Goal: Check status: Check status

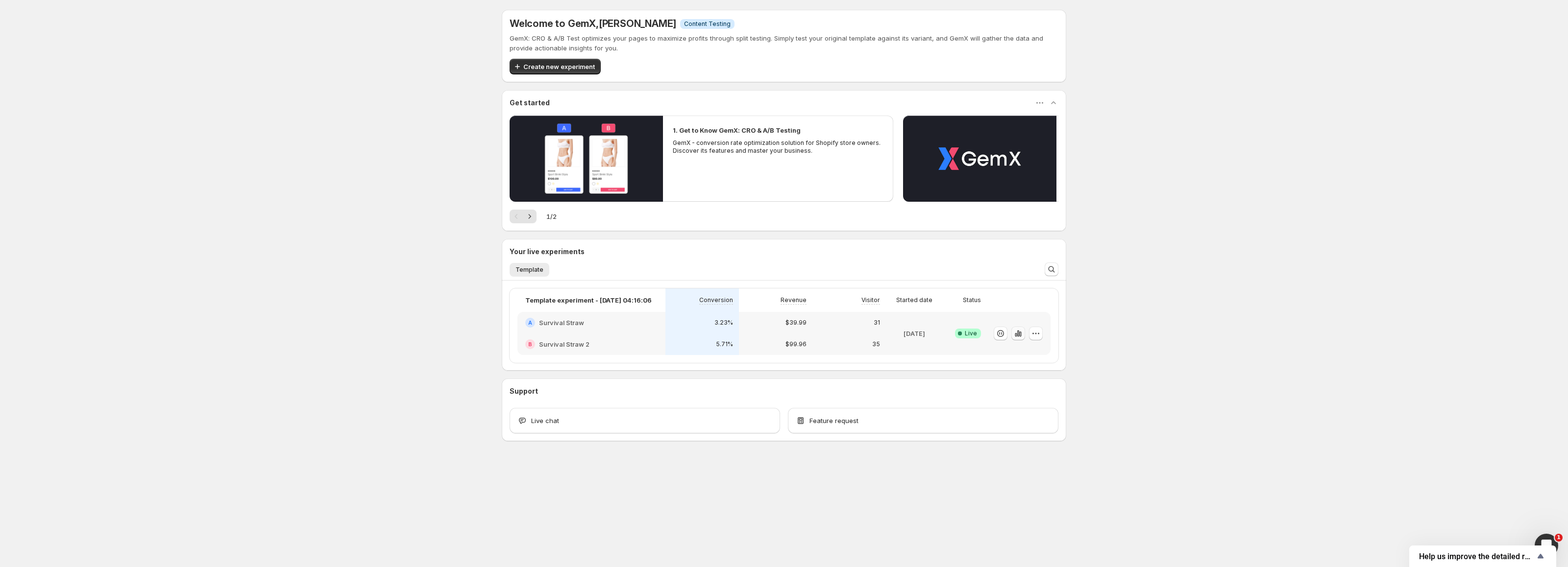
click at [1012, 335] on button "button" at bounding box center [1018, 333] width 14 height 14
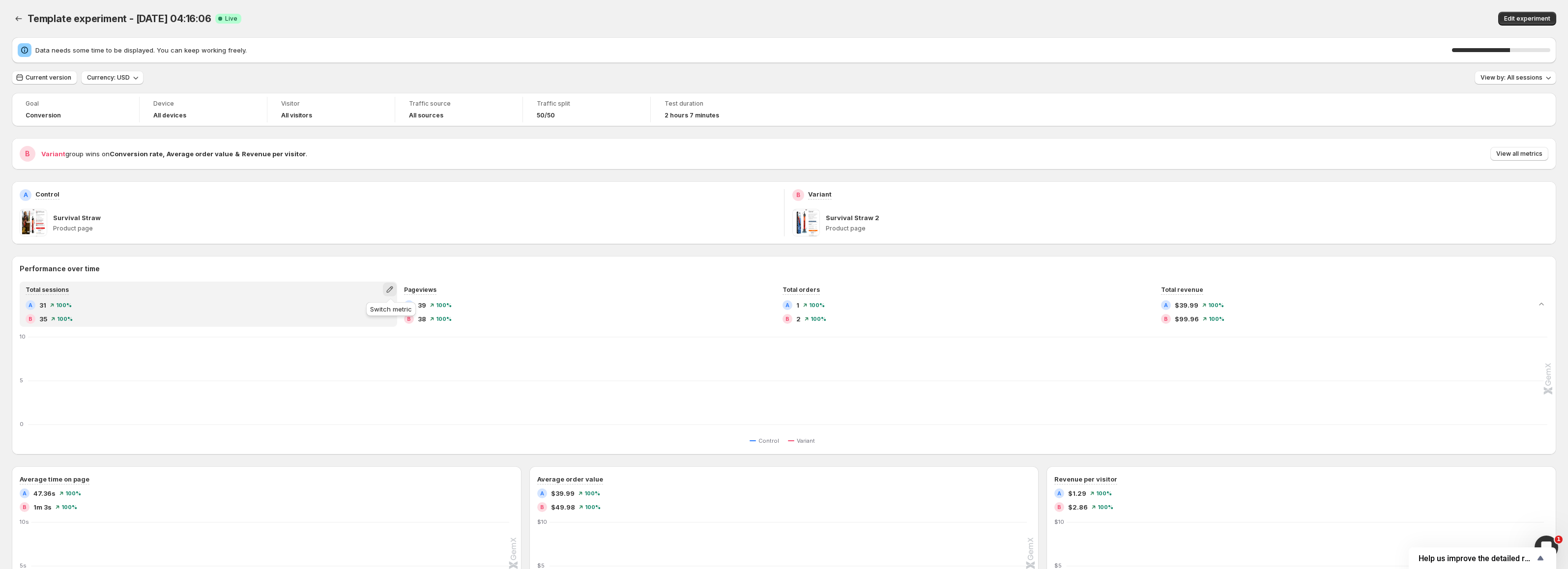
click at [390, 291] on icon "button" at bounding box center [390, 289] width 10 height 10
click at [379, 324] on span "Conversion rate" at bounding box center [391, 327] width 136 height 10
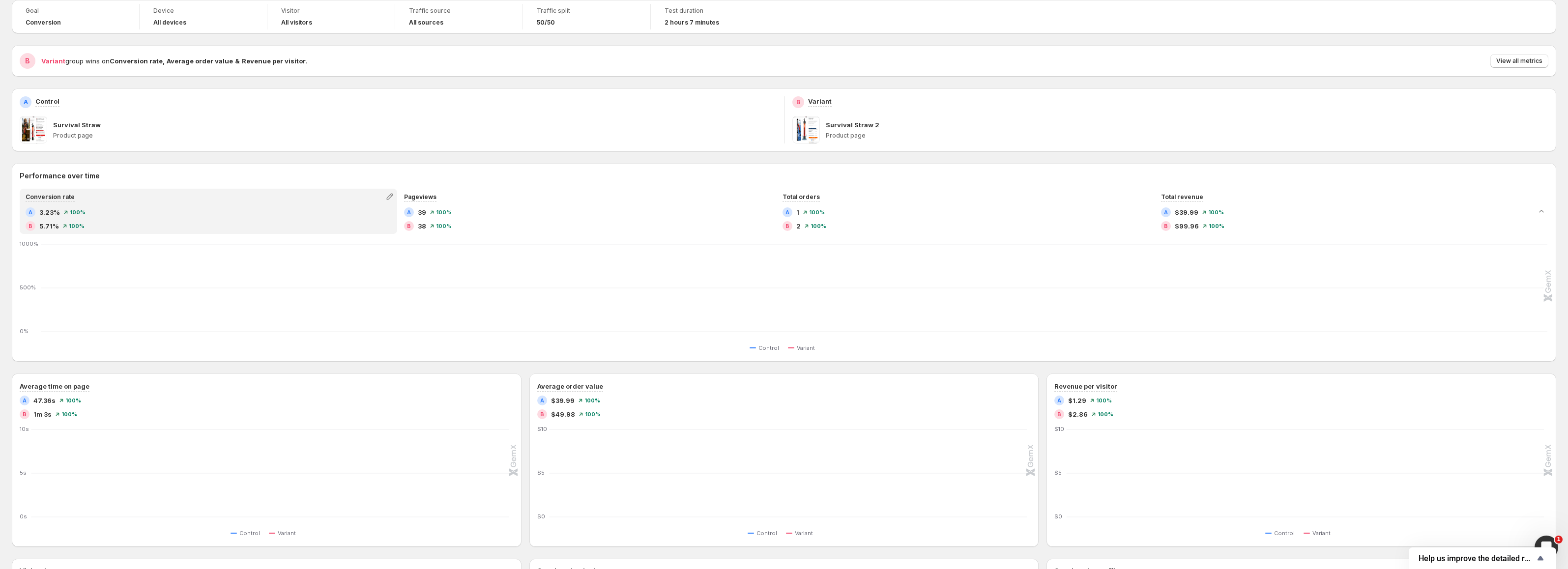
scroll to position [98, 0]
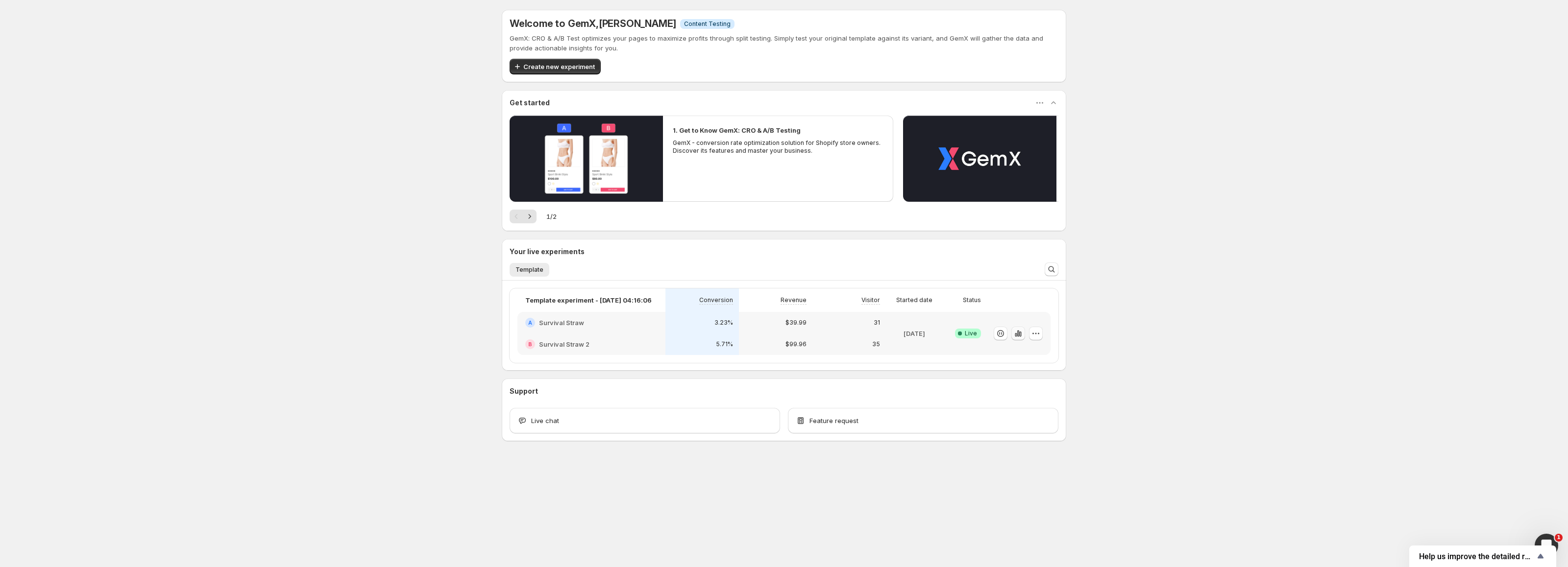
click at [1016, 335] on icon "button" at bounding box center [1015, 335] width 2 height 4
click at [1015, 334] on icon "button" at bounding box center [1015, 335] width 2 height 4
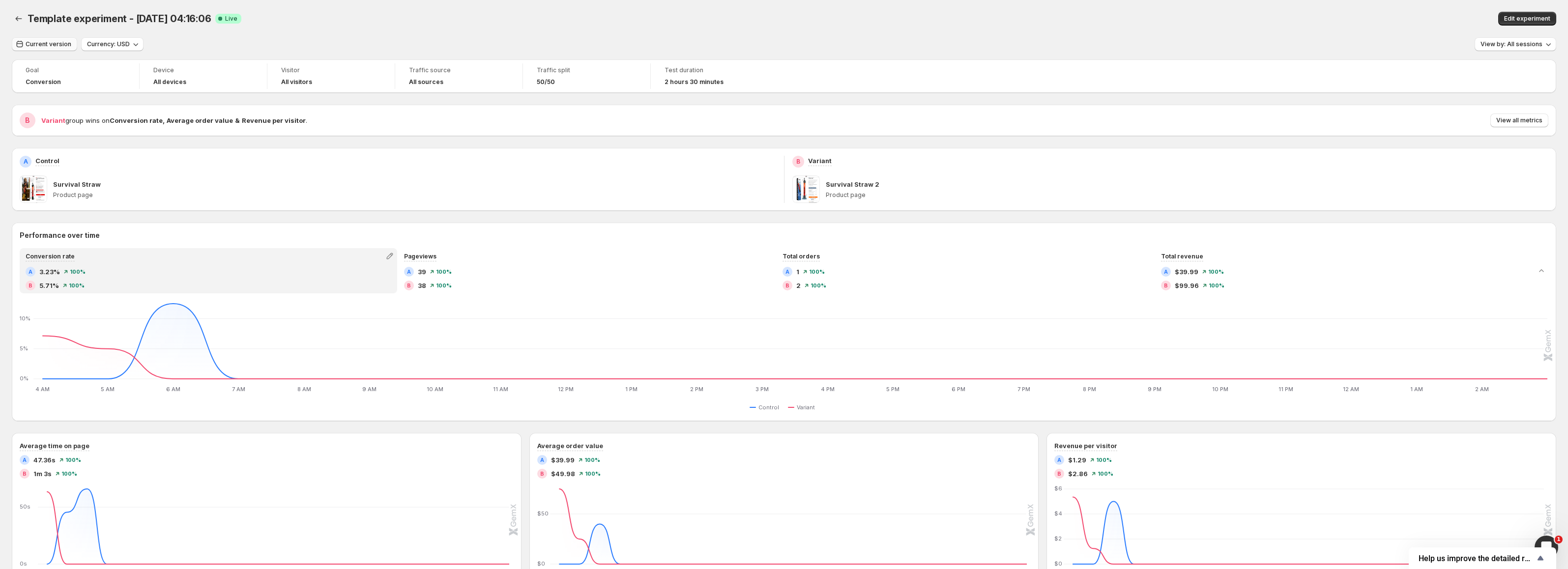
click at [52, 42] on span "Current version" at bounding box center [48, 44] width 46 height 8
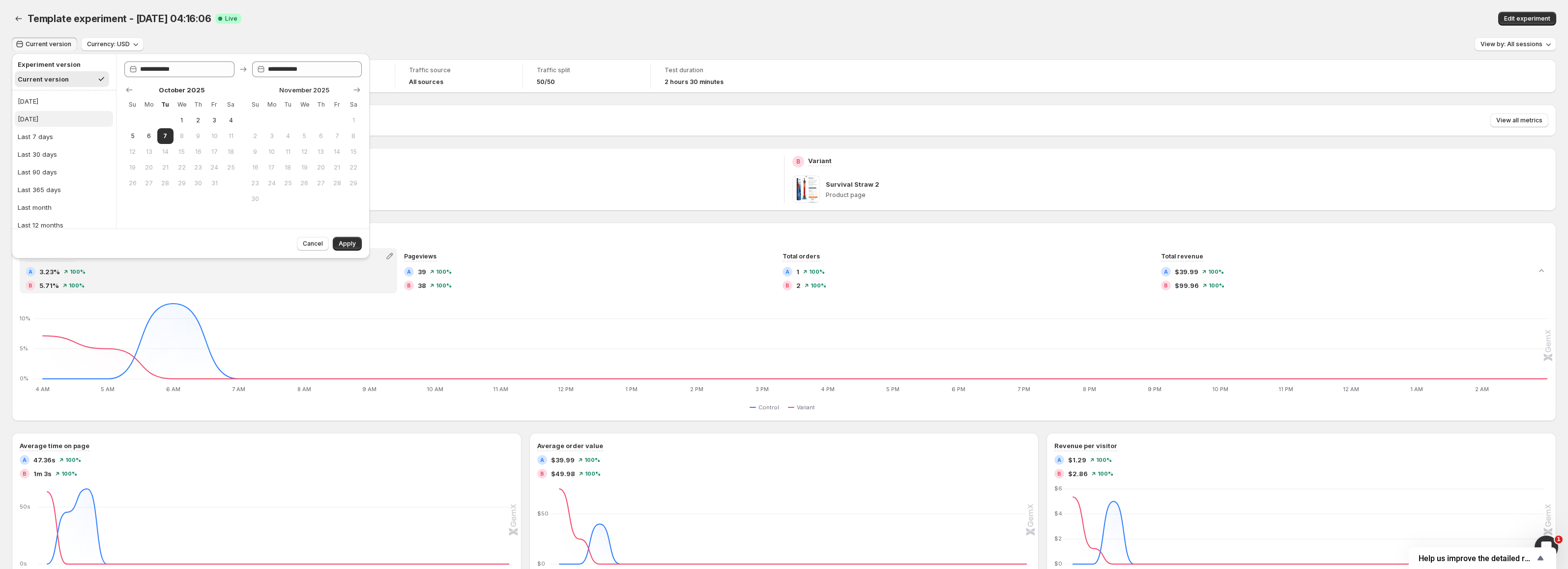
click at [37, 123] on div "[DATE]" at bounding box center [28, 119] width 21 height 10
type input "**********"
click at [361, 245] on button "Apply" at bounding box center [347, 244] width 29 height 14
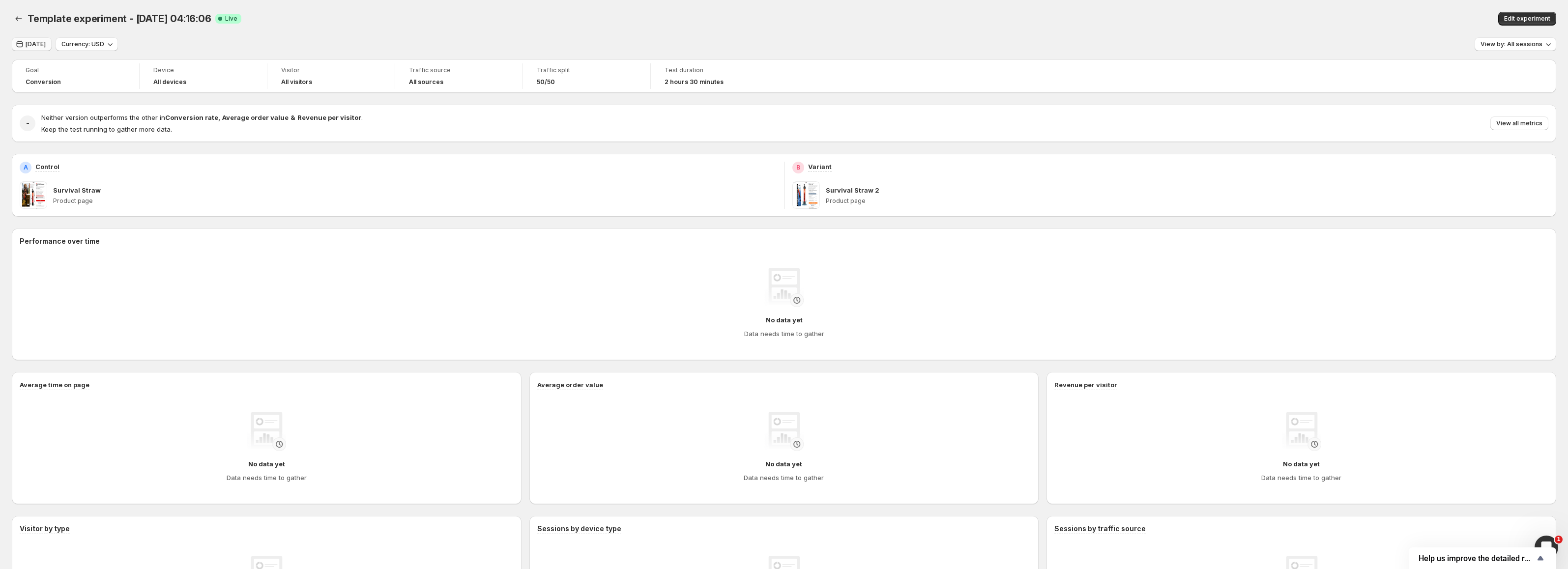
click at [37, 43] on span "[DATE]" at bounding box center [35, 44] width 20 height 8
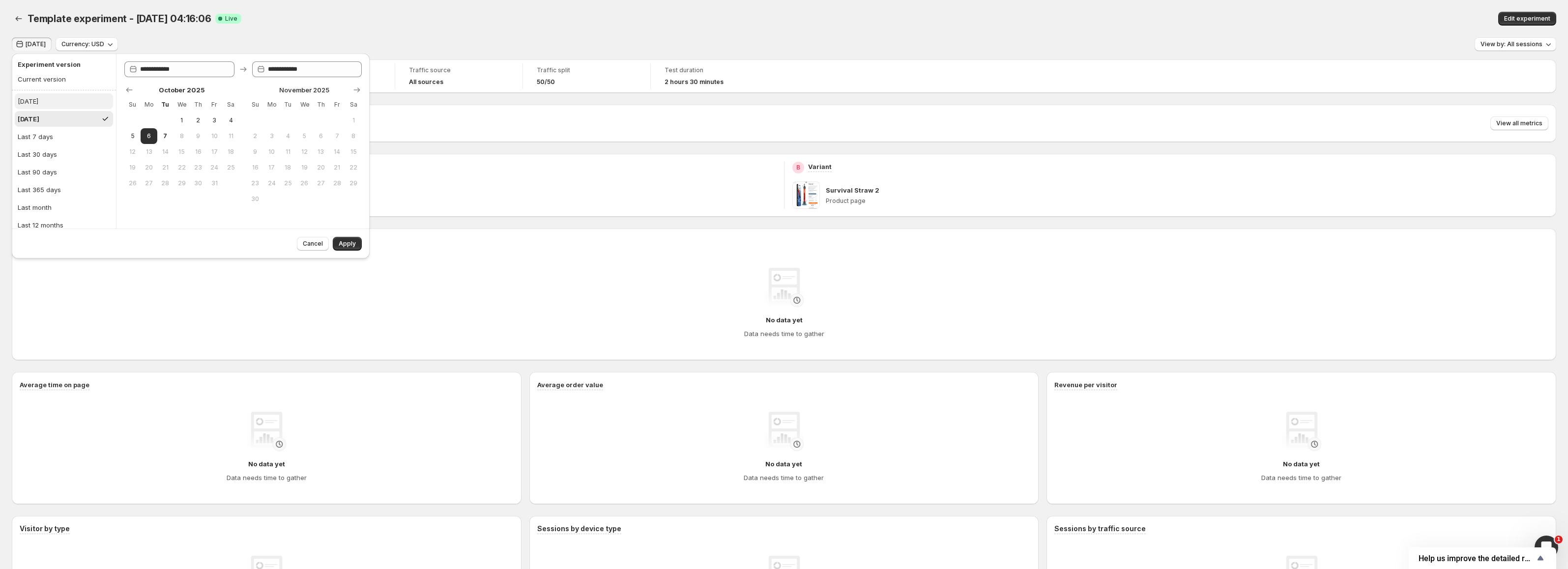
click at [27, 106] on div "[DATE]" at bounding box center [28, 101] width 21 height 10
type input "**********"
click at [341, 243] on span "Apply" at bounding box center [347, 244] width 17 height 8
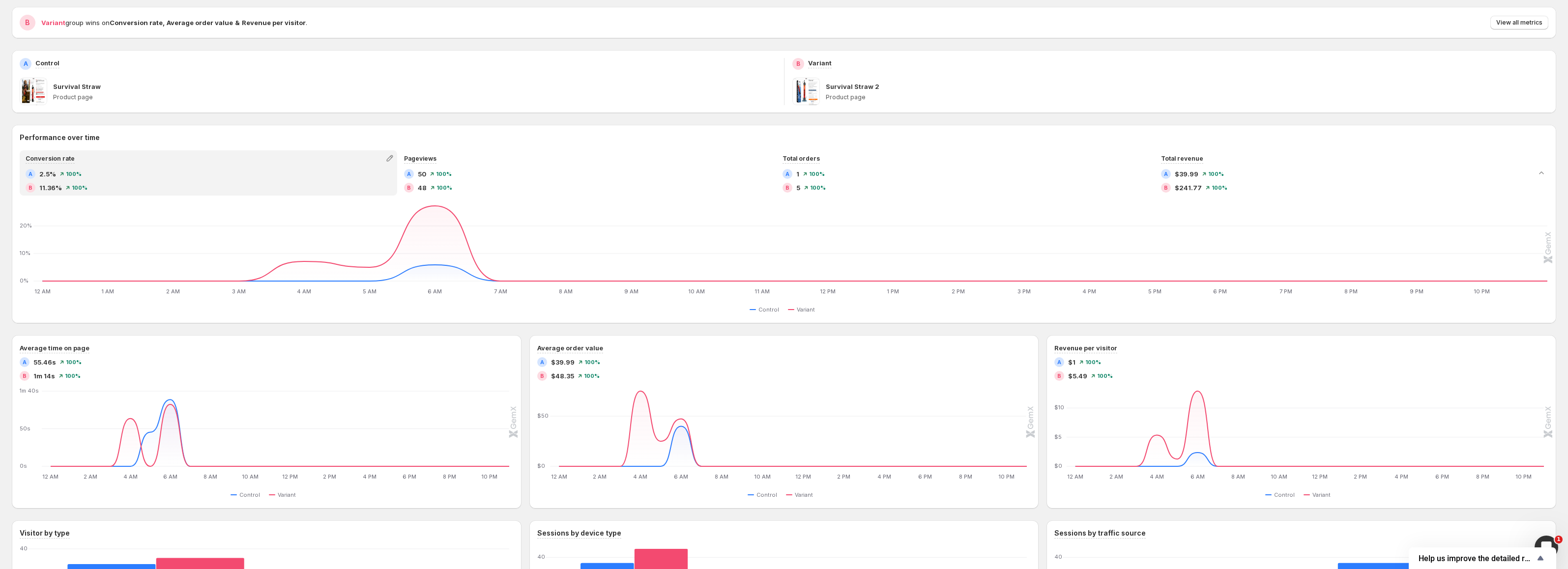
scroll to position [98, 0]
